Goal: Book appointment/travel/reservation

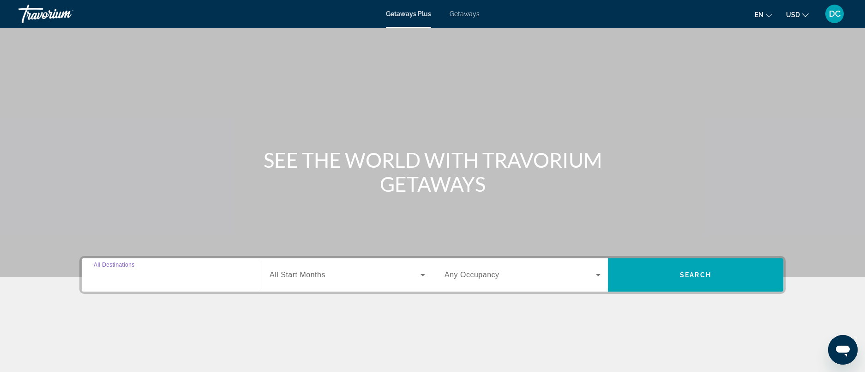
click at [165, 274] on input "Destination All Destinations" at bounding box center [172, 275] width 156 height 11
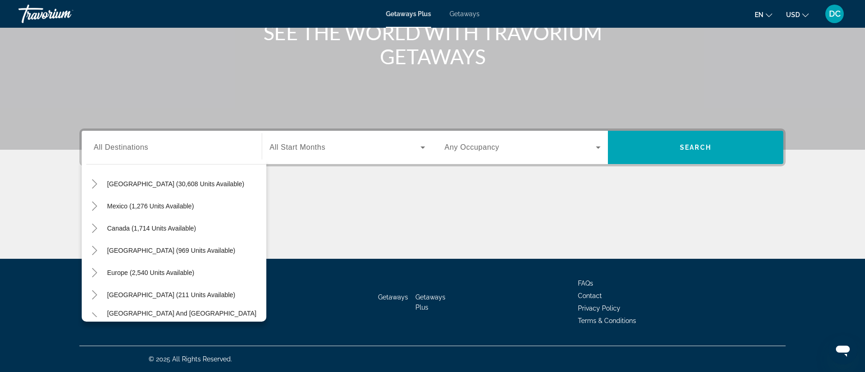
scroll to position [29, 0]
click at [186, 296] on span "[GEOGRAPHIC_DATA] (211 units available)" at bounding box center [171, 293] width 128 height 7
type input "**********"
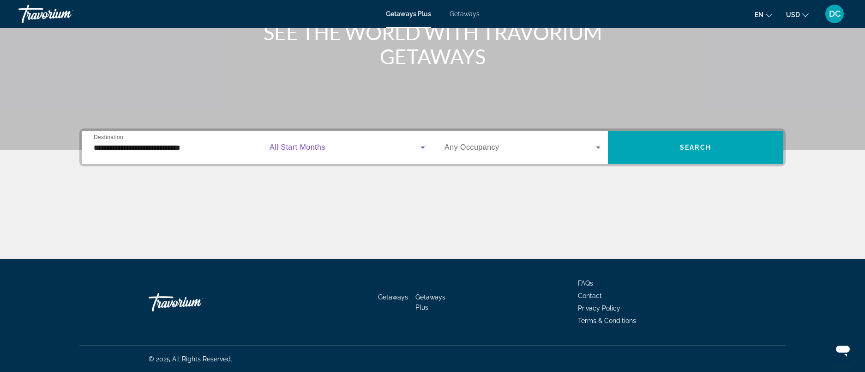
click at [419, 146] on icon "Search widget" at bounding box center [422, 147] width 11 height 11
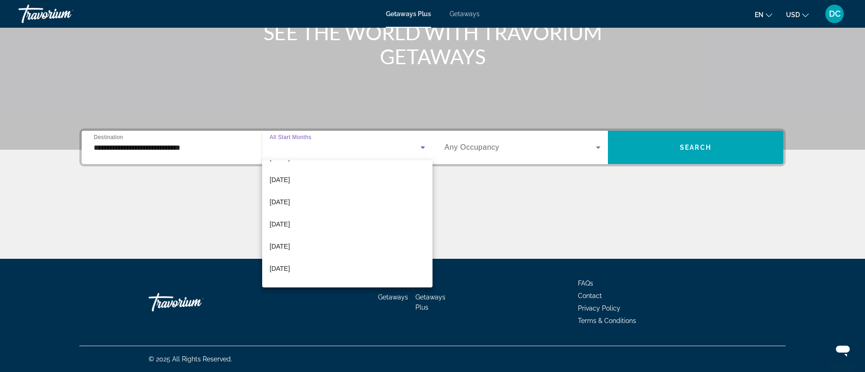
scroll to position [153, 0]
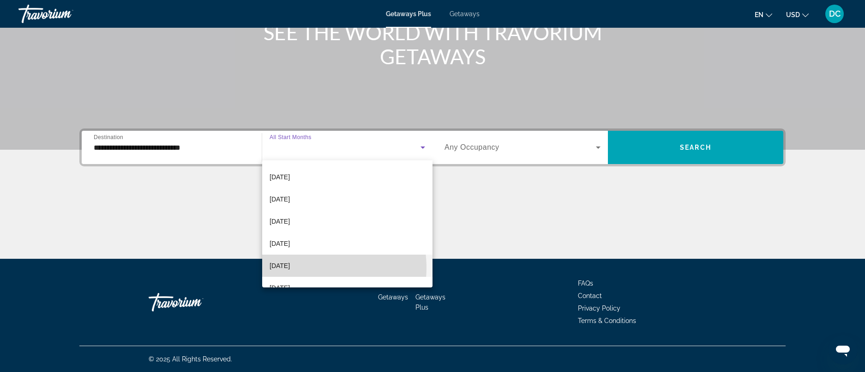
click at [305, 267] on mat-option "[DATE]" at bounding box center [347, 265] width 170 height 22
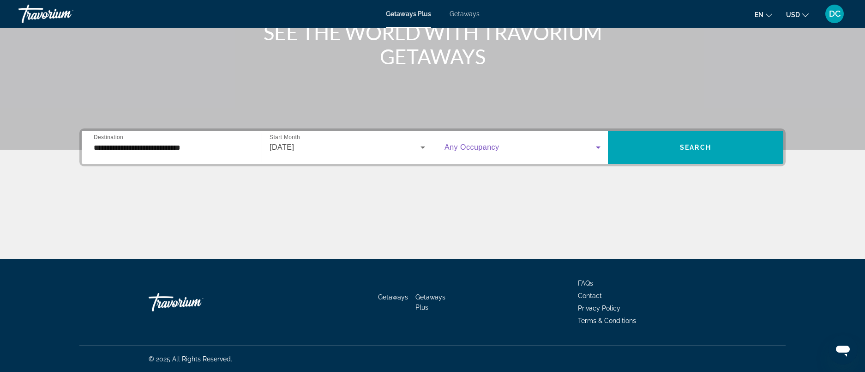
click at [597, 149] on icon "Search widget" at bounding box center [598, 147] width 11 height 11
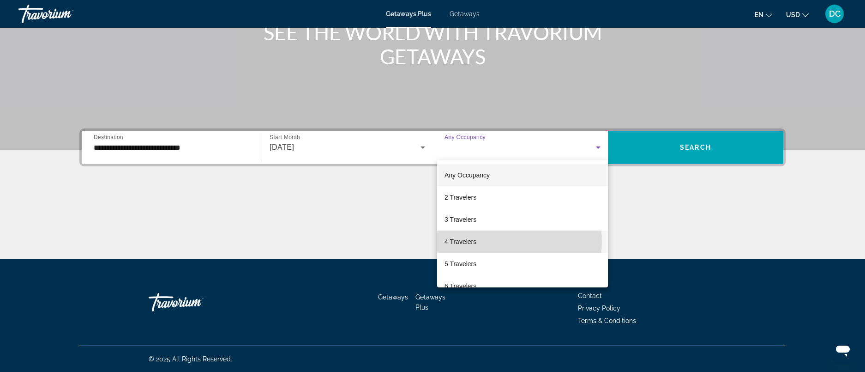
click at [497, 241] on mat-option "4 Travelers" at bounding box center [522, 241] width 171 height 22
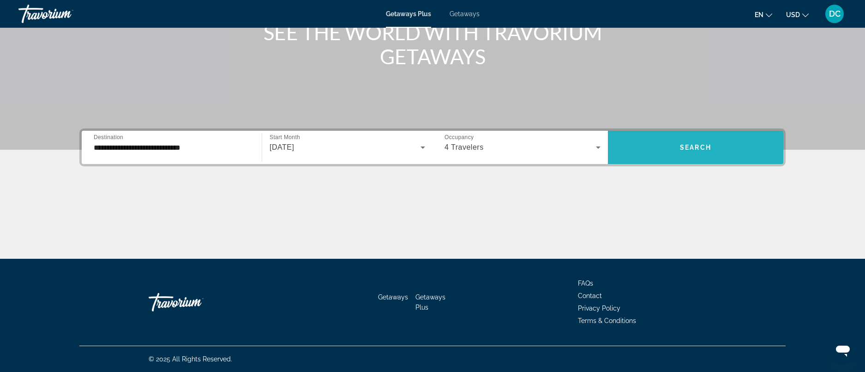
click at [687, 146] on span "Search" at bounding box center [695, 147] width 31 height 7
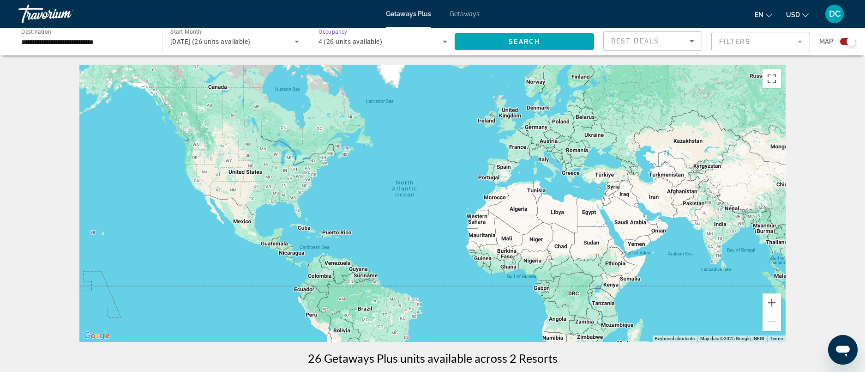
click at [444, 40] on icon "Search widget" at bounding box center [445, 41] width 11 height 11
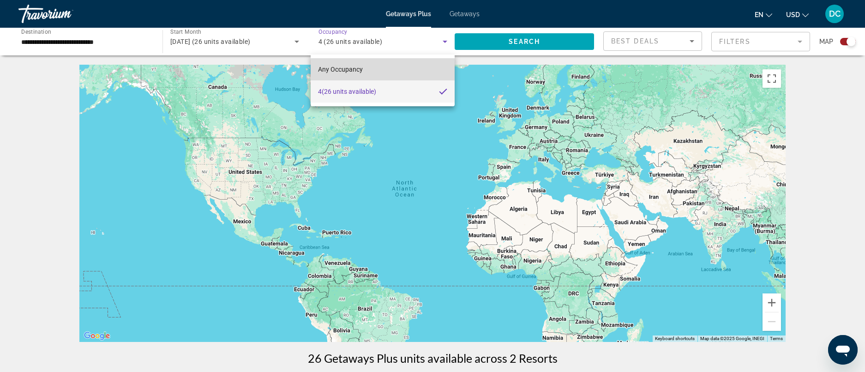
click at [394, 72] on mat-option "Any Occupancy" at bounding box center [383, 69] width 144 height 22
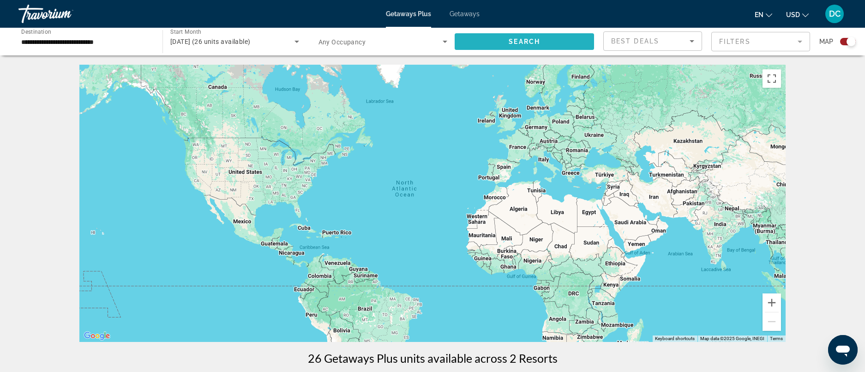
click at [522, 39] on span "Search" at bounding box center [524, 41] width 31 height 7
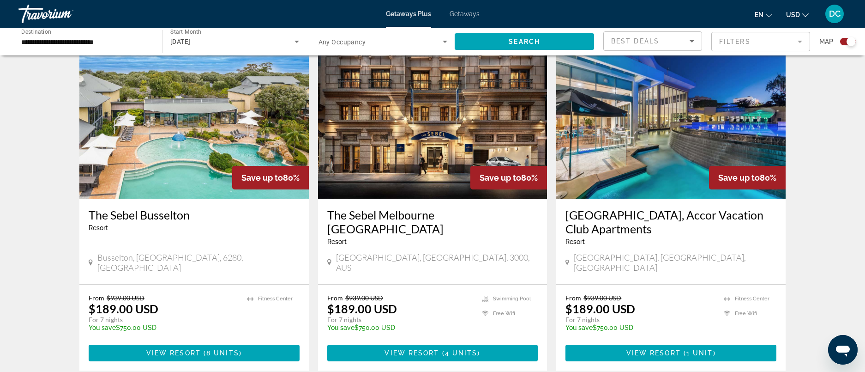
scroll to position [277, 0]
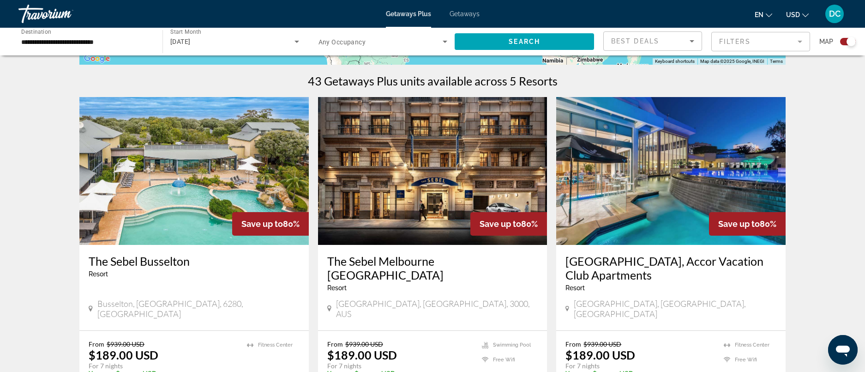
click at [708, 272] on h3 "[GEOGRAPHIC_DATA], Accor Vacation Club Apartments" at bounding box center [671, 268] width 211 height 28
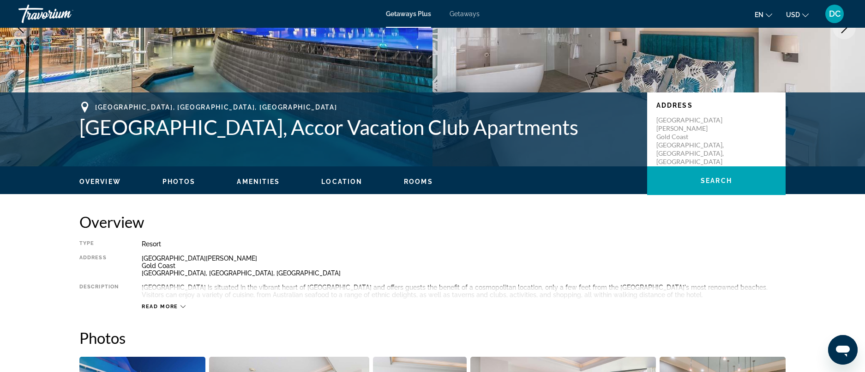
scroll to position [92, 0]
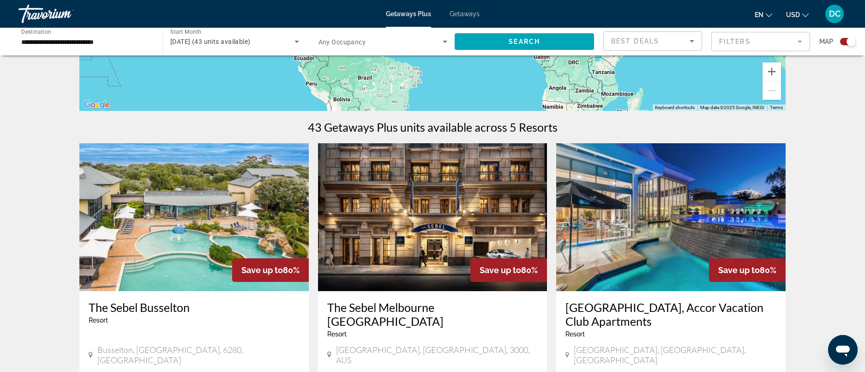
scroll to position [277, 0]
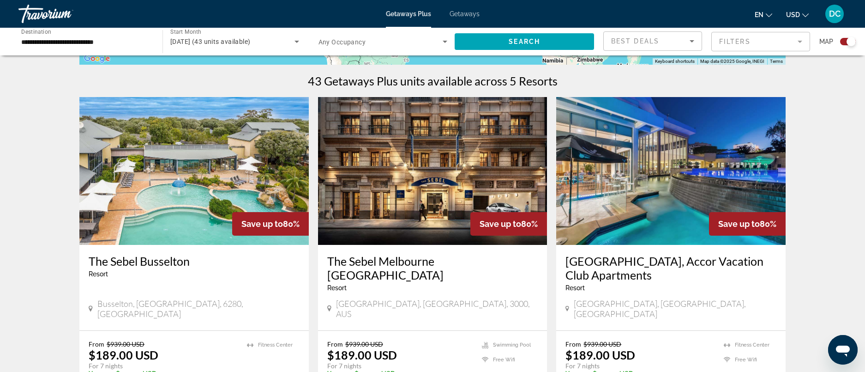
click at [393, 200] on img "Main content" at bounding box center [433, 171] width 230 height 148
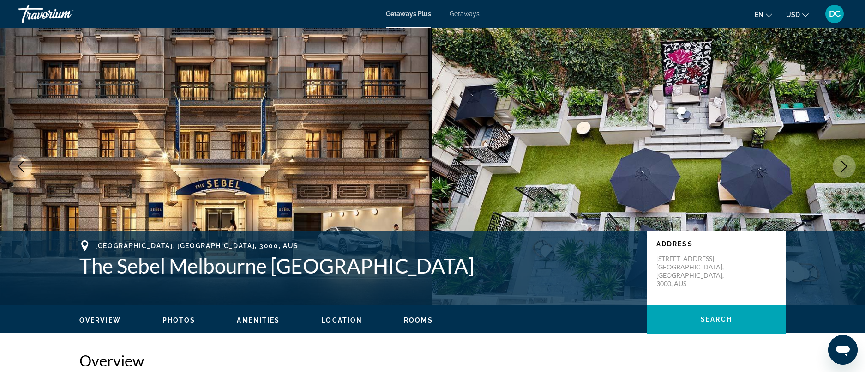
click at [417, 319] on span "Rooms" at bounding box center [418, 319] width 29 height 7
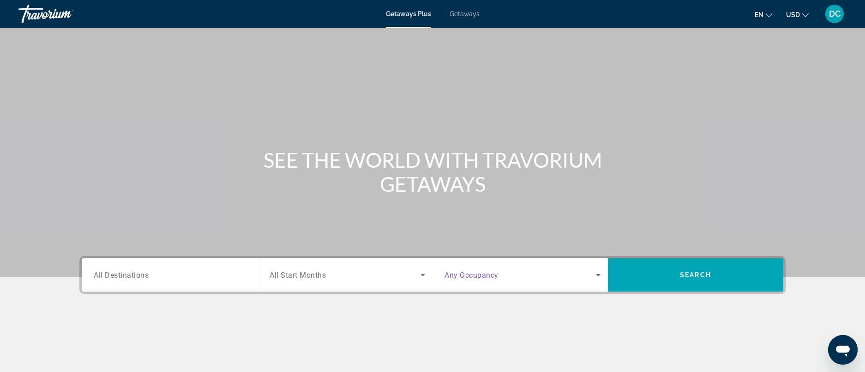
click at [599, 275] on icon "Search widget" at bounding box center [598, 275] width 5 height 2
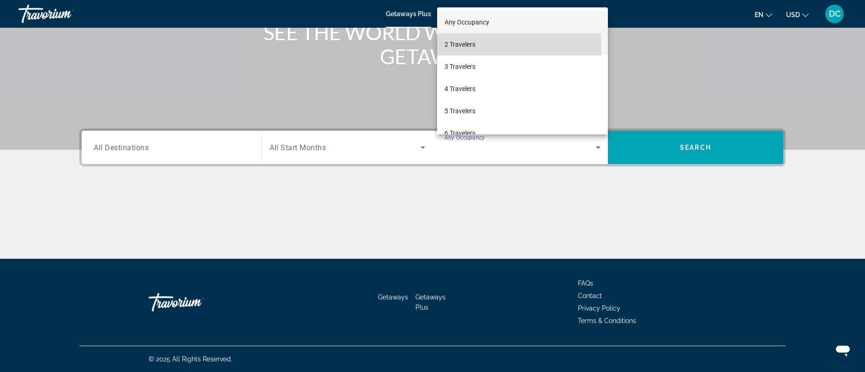
click at [466, 46] on span "2 Travelers" at bounding box center [460, 44] width 31 height 11
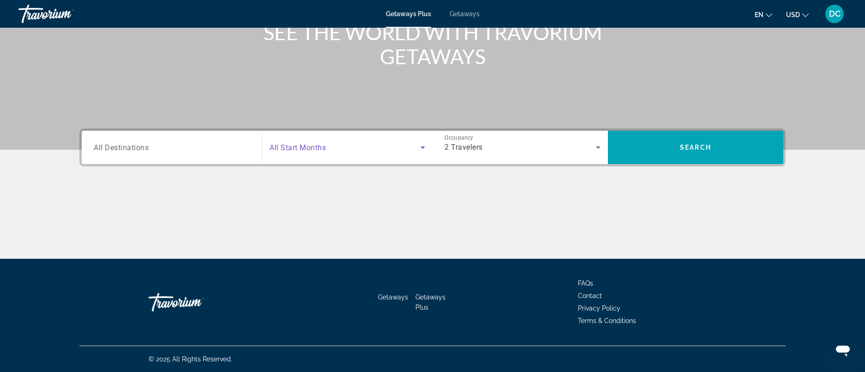
click at [423, 145] on icon "Search widget" at bounding box center [422, 147] width 11 height 11
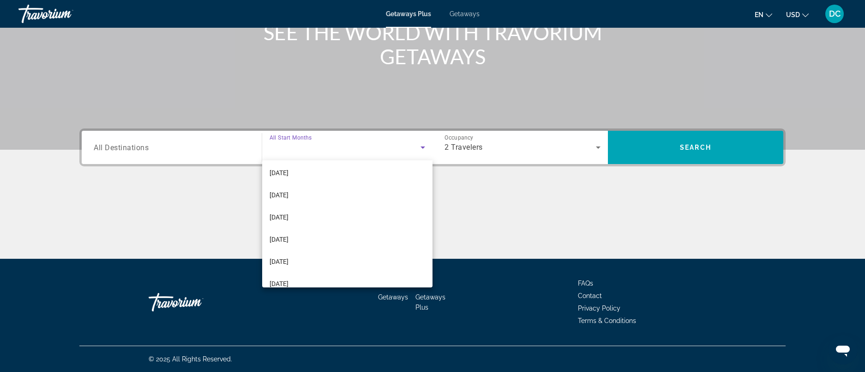
scroll to position [161, 0]
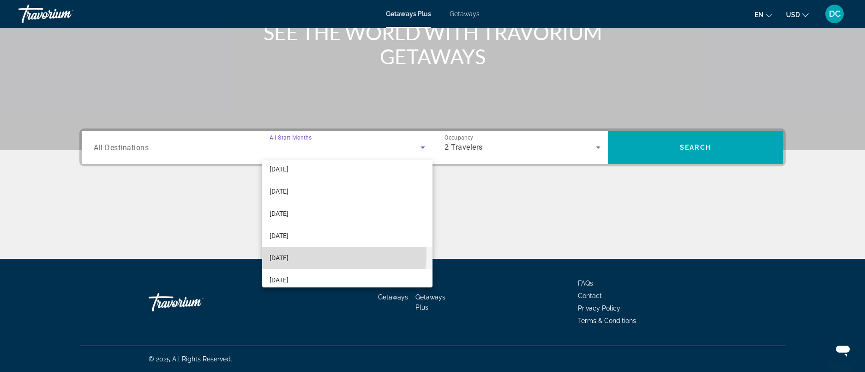
click at [337, 255] on mat-option "[DATE]" at bounding box center [347, 258] width 170 height 22
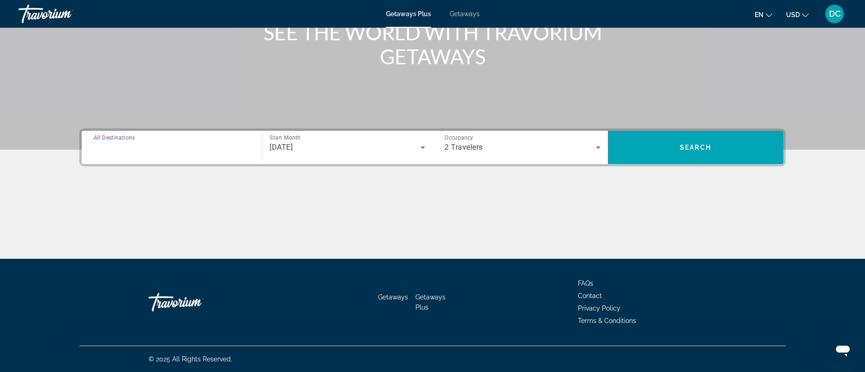
click at [202, 147] on input "Destination All Destinations" at bounding box center [172, 147] width 156 height 11
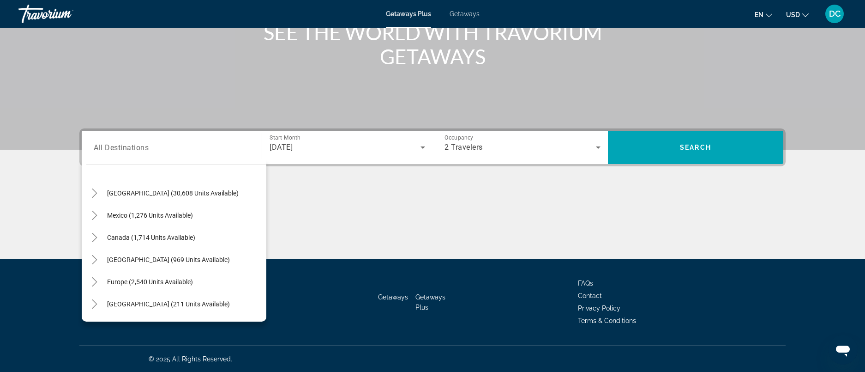
scroll to position [37, 0]
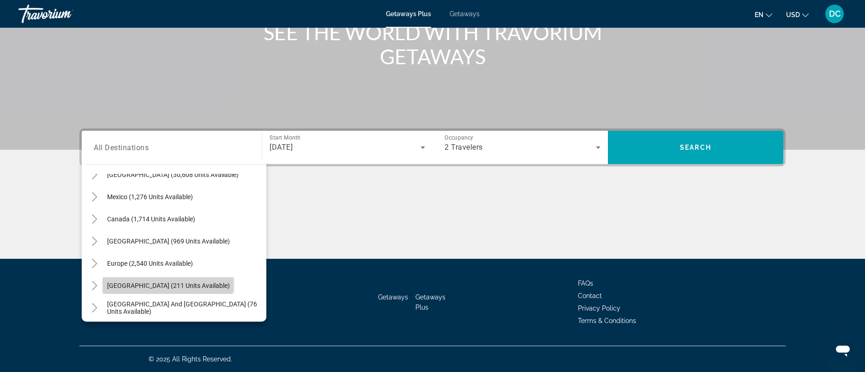
click at [168, 283] on span "[GEOGRAPHIC_DATA] (211 units available)" at bounding box center [168, 285] width 123 height 7
type input "**********"
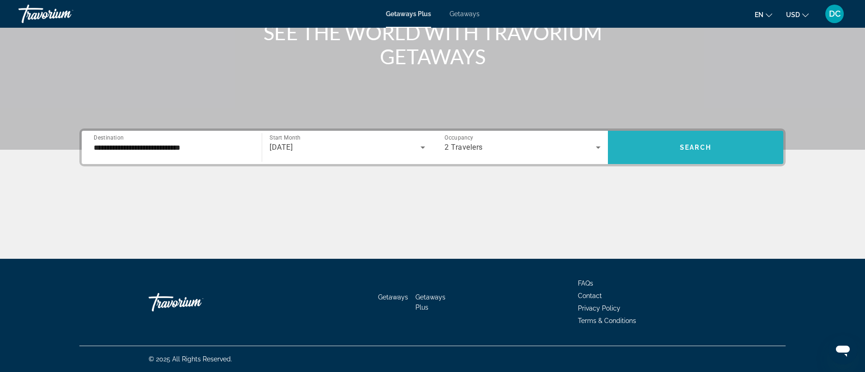
click at [718, 145] on span "Search widget" at bounding box center [695, 147] width 175 height 22
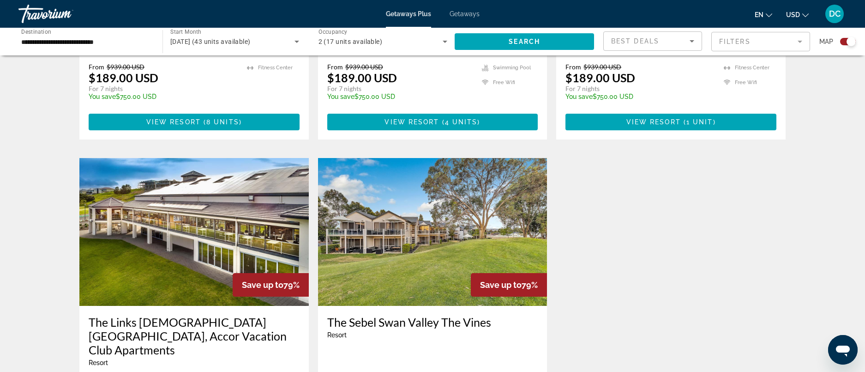
scroll to position [600, 0]
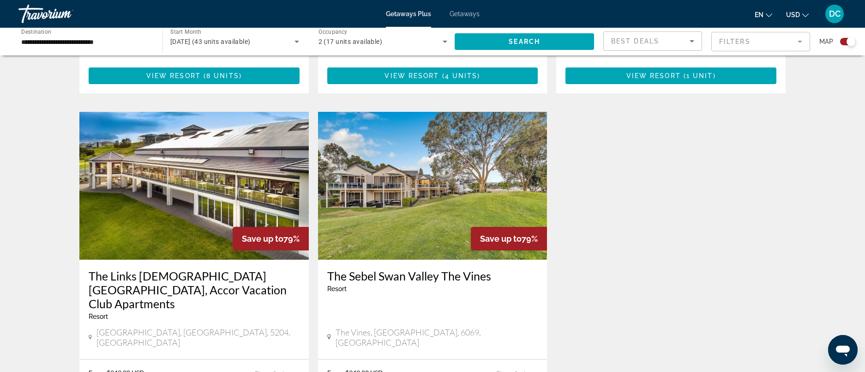
click at [231, 147] on img "Main content" at bounding box center [194, 186] width 230 height 148
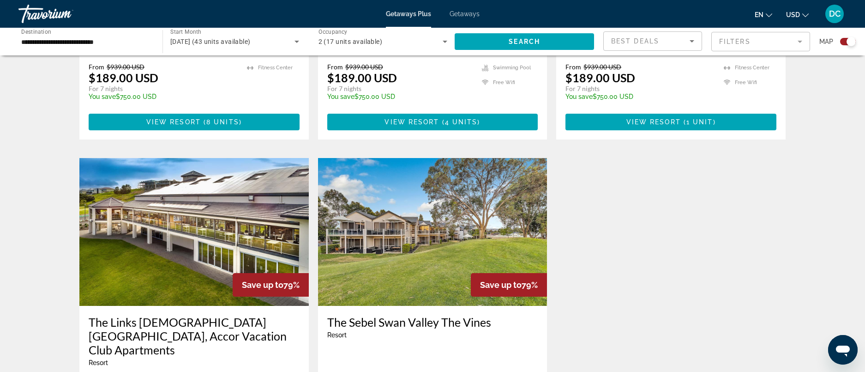
scroll to position [739, 0]
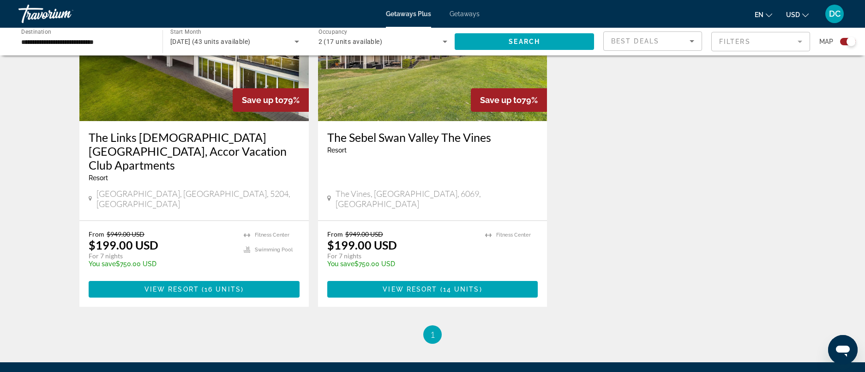
click at [387, 130] on h3 "The Sebel Swan Valley The Vines" at bounding box center [432, 137] width 211 height 14
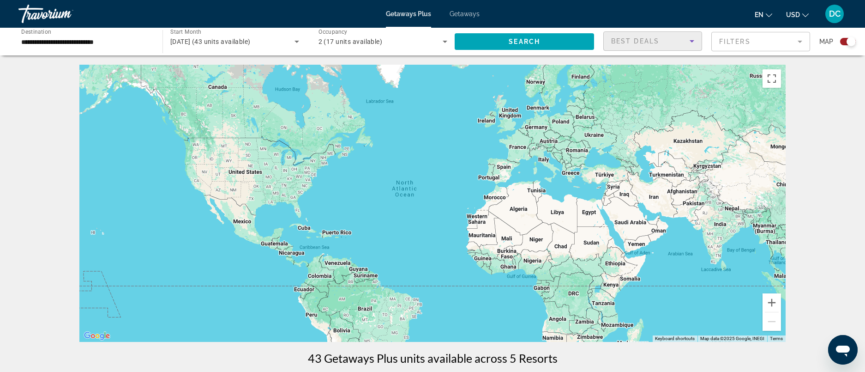
click at [690, 40] on icon "Sort by" at bounding box center [692, 41] width 11 height 11
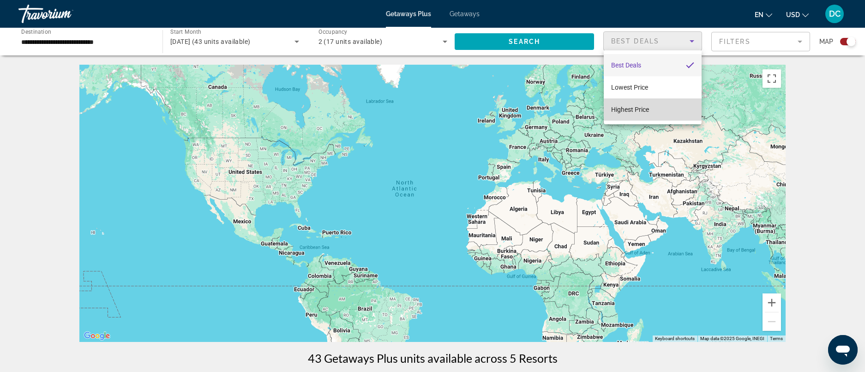
click at [632, 108] on span "Highest Price" at bounding box center [630, 109] width 38 height 7
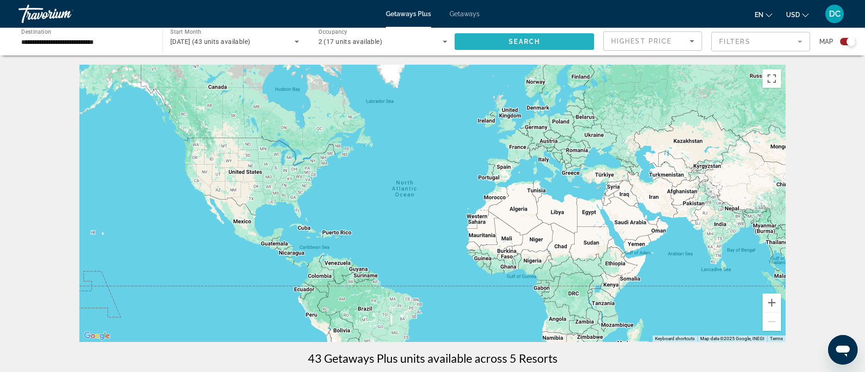
click at [525, 34] on span "Search widget" at bounding box center [524, 41] width 139 height 22
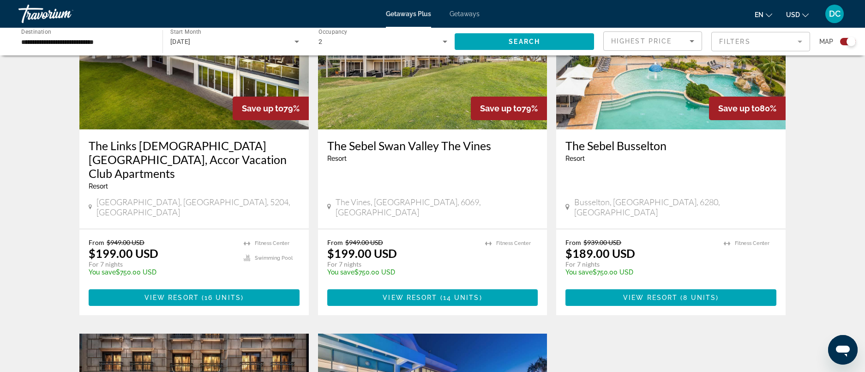
scroll to position [346, 0]
